Goal: Obtain resource: Obtain resource

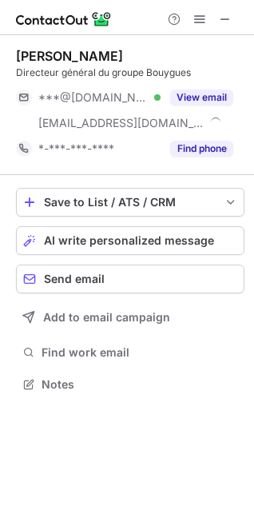
scroll to position [374, 254]
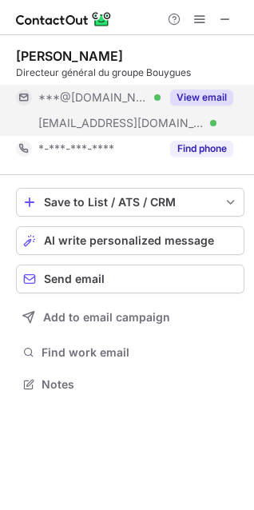
click at [214, 96] on button "View email" at bounding box center [201, 98] width 63 height 16
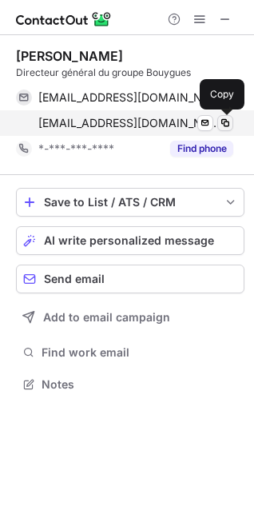
click at [226, 122] on span at bounding box center [225, 123] width 13 height 13
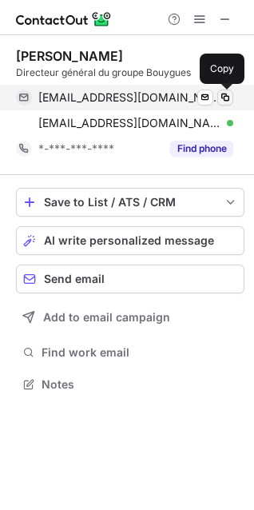
click at [226, 95] on span at bounding box center [225, 97] width 13 height 13
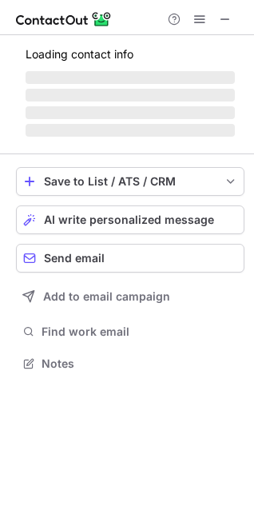
scroll to position [362, 254]
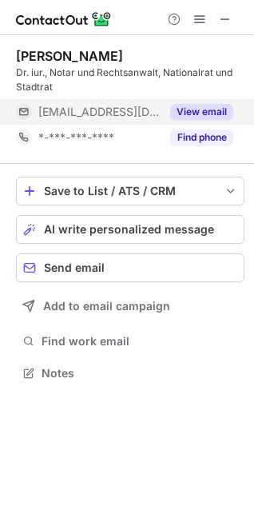
click at [215, 106] on button "View email" at bounding box center [201, 112] width 63 height 16
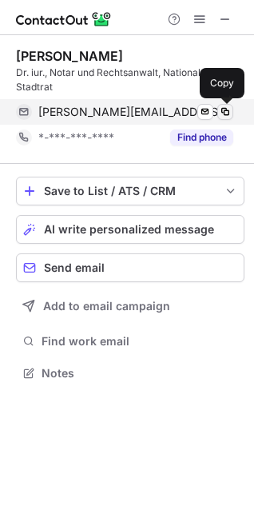
click at [225, 114] on span at bounding box center [225, 112] width 13 height 13
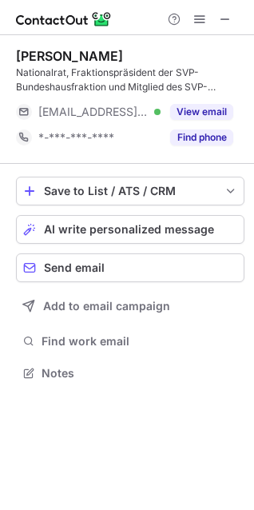
scroll to position [362, 254]
click at [229, 22] on span at bounding box center [225, 19] width 13 height 13
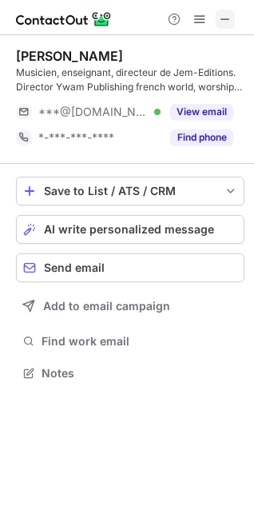
click at [229, 26] on span at bounding box center [225, 19] width 13 height 13
